Goal: Check status: Check status

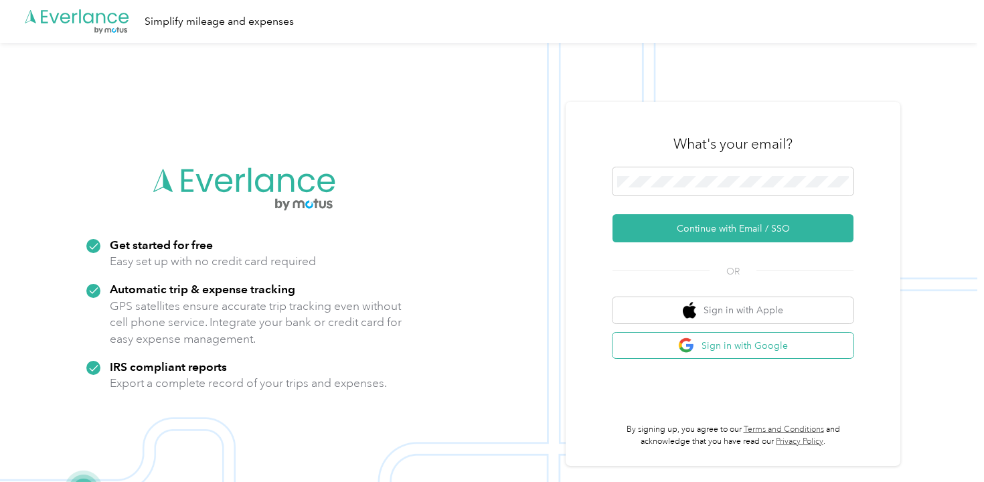
click at [682, 345] on button "Sign in with Google" at bounding box center [733, 346] width 241 height 26
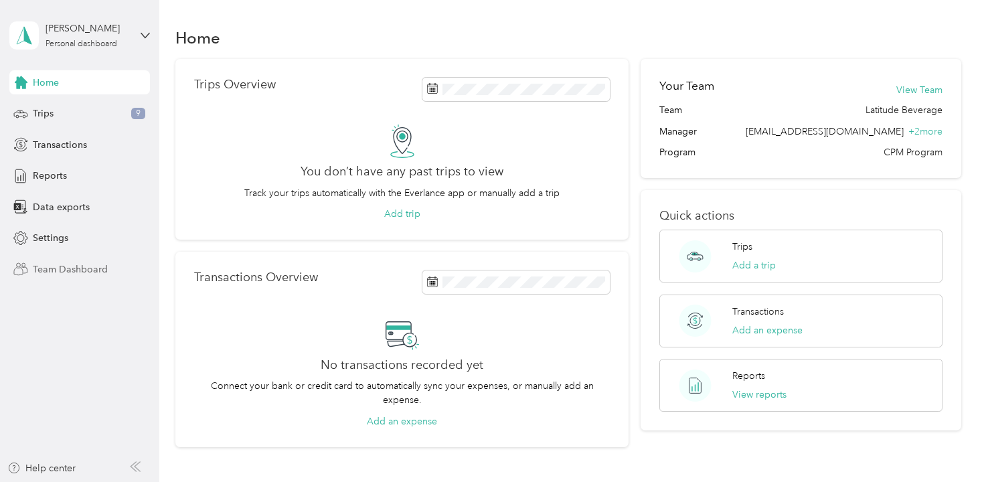
click at [94, 265] on span "Team Dashboard" at bounding box center [70, 269] width 75 height 14
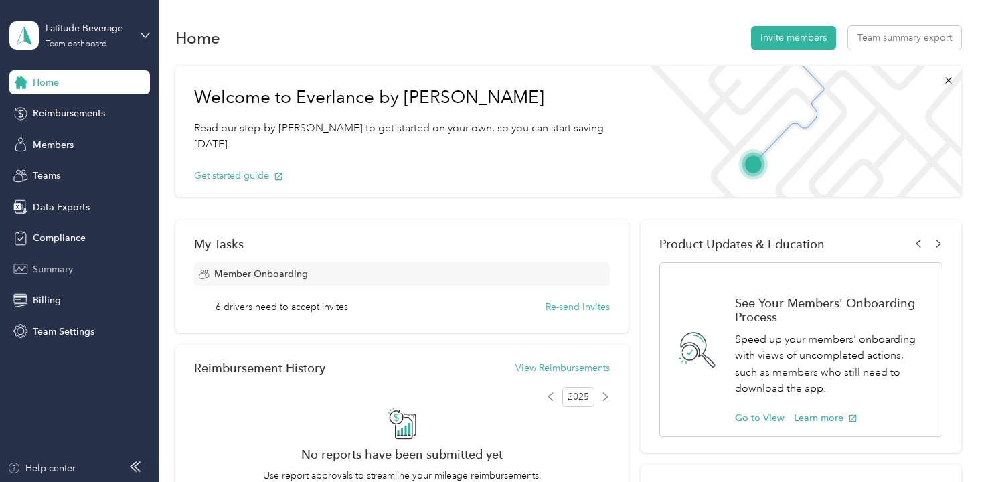
click at [54, 260] on div "Summary" at bounding box center [79, 269] width 141 height 24
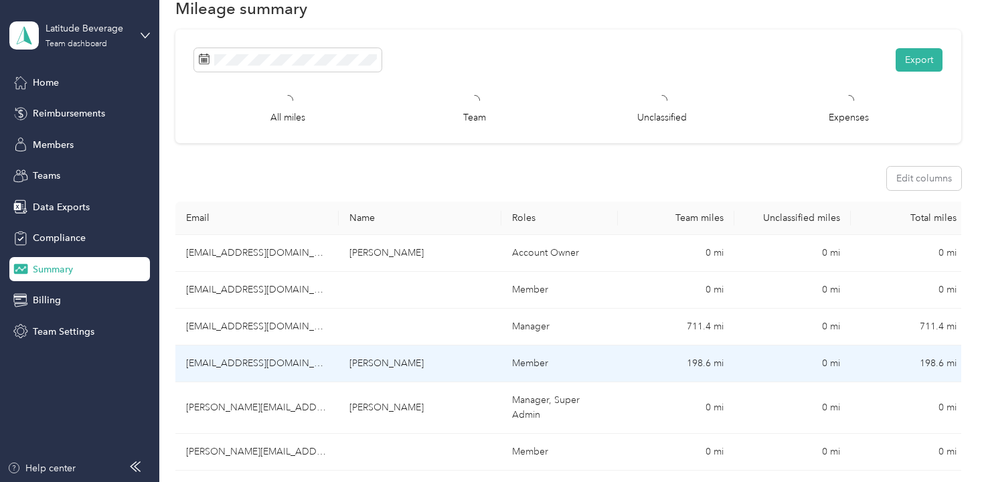
scroll to position [33, 0]
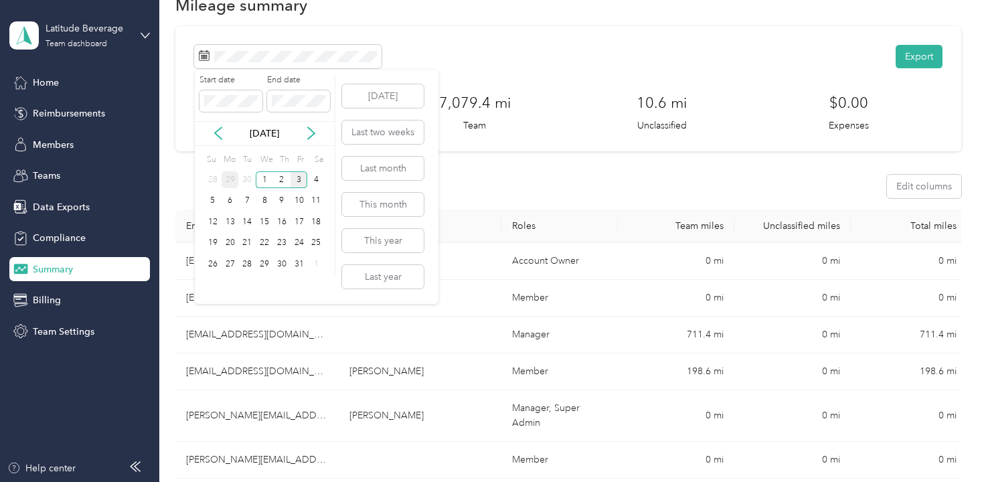
click at [233, 177] on div "29" at bounding box center [230, 179] width 17 height 17
click at [259, 134] on p "[DATE]" at bounding box center [264, 134] width 56 height 14
click at [305, 130] on icon at bounding box center [311, 133] width 13 height 13
click at [286, 178] on div "2" at bounding box center [281, 179] width 17 height 17
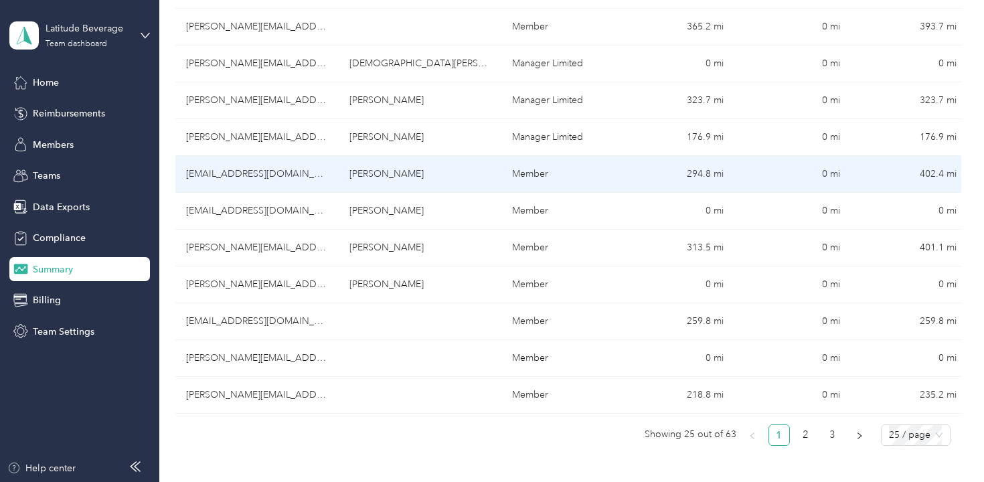
scroll to position [870, 0]
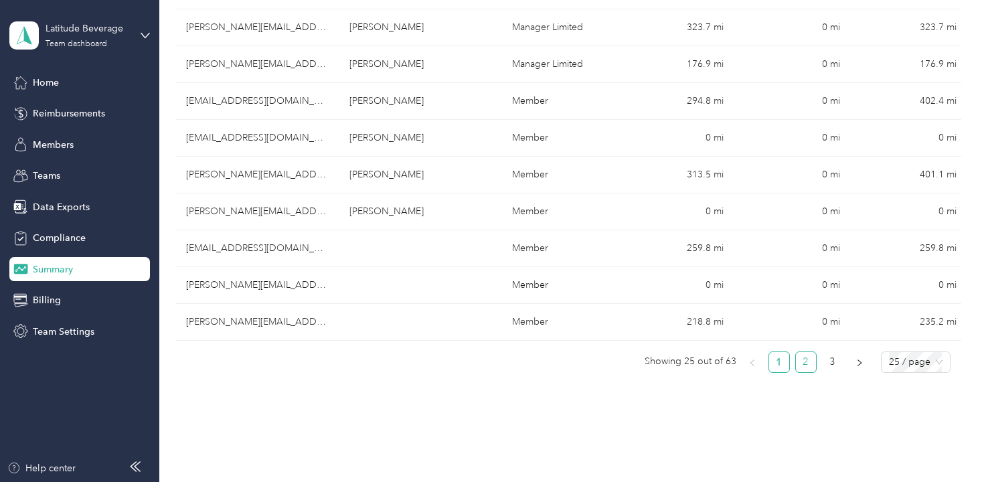
click at [810, 362] on link "2" at bounding box center [806, 362] width 20 height 20
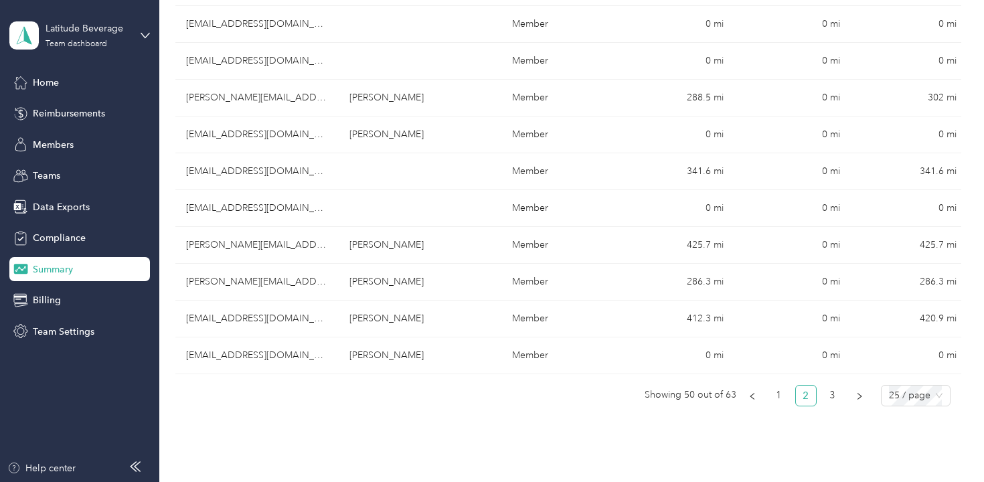
scroll to position [953, 0]
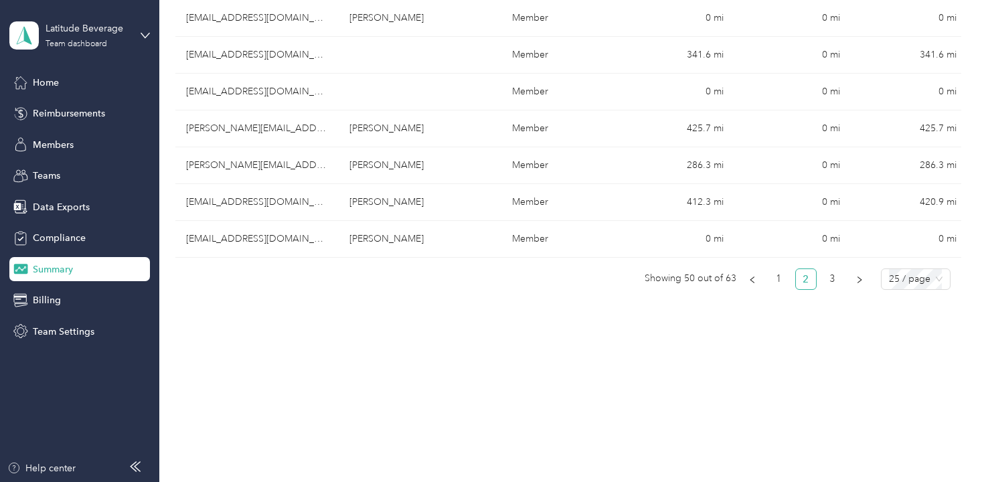
click at [853, 279] on ul "Showing 50 out of 63 1 2 3 25 / page" at bounding box center [562, 279] width 775 height 21
click at [843, 279] on link "3" at bounding box center [833, 279] width 20 height 20
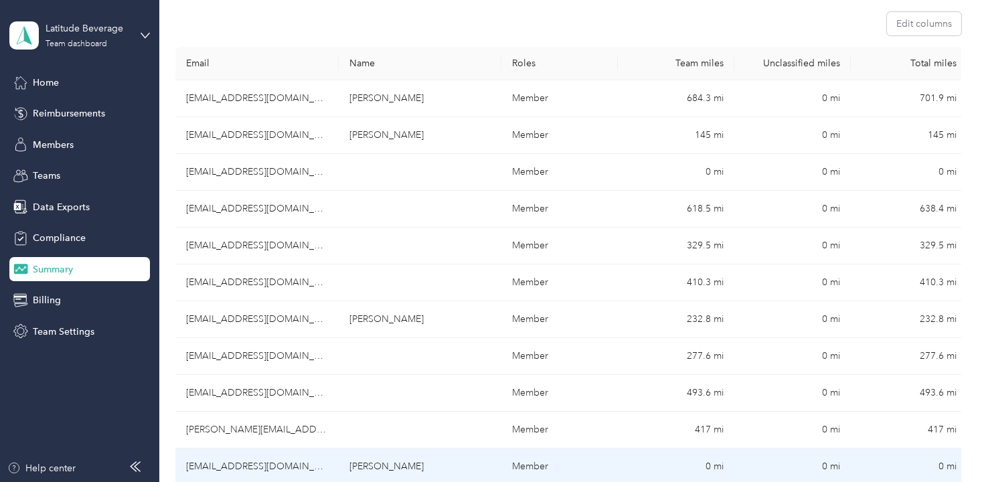
scroll to position [182, 0]
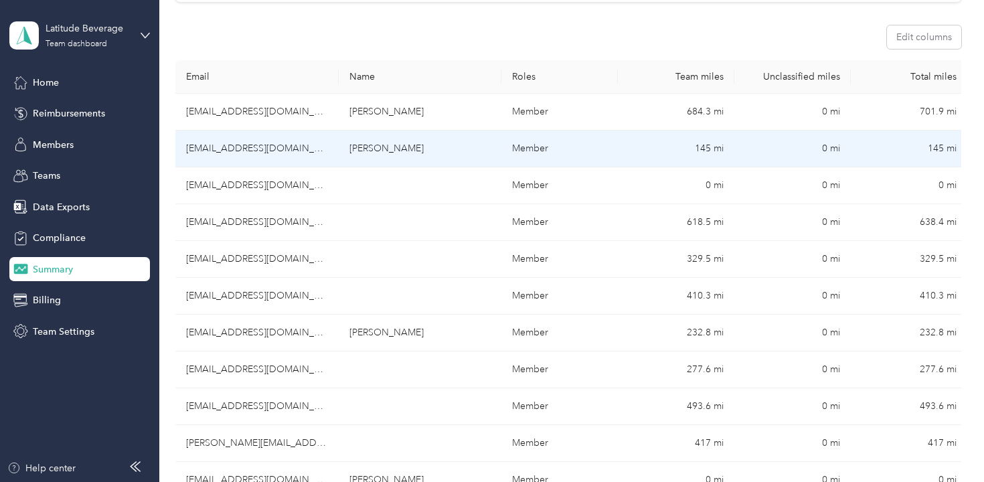
click at [706, 151] on td "145 mi" at bounding box center [676, 149] width 117 height 37
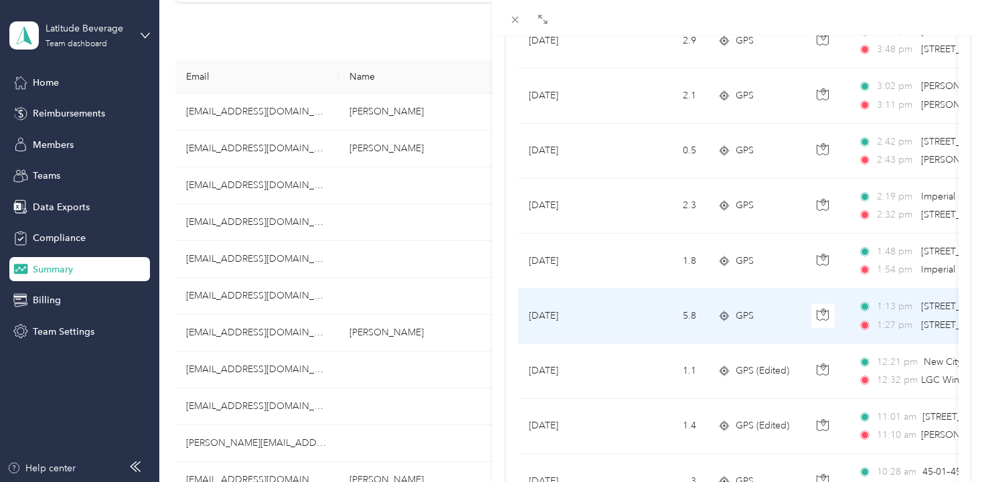
scroll to position [1208, 0]
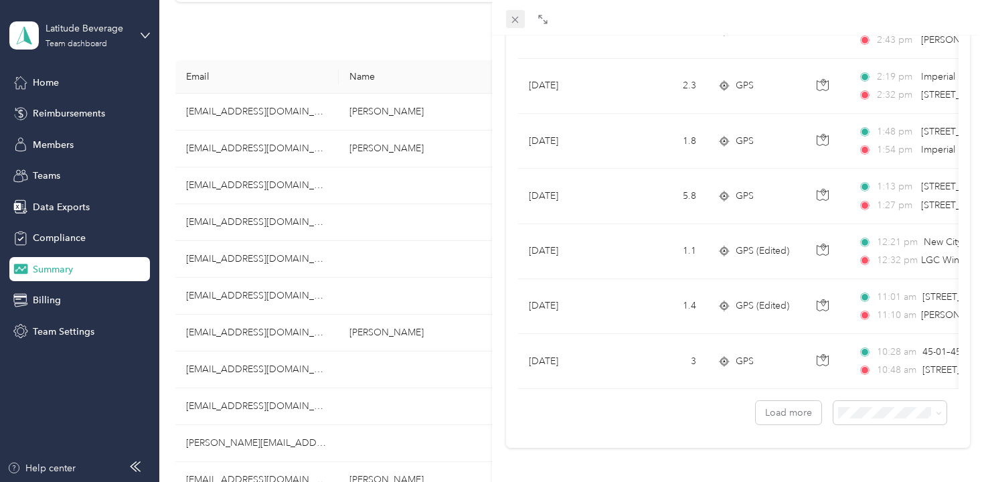
click at [524, 20] on span at bounding box center [515, 19] width 19 height 19
